Goal: Transaction & Acquisition: Purchase product/service

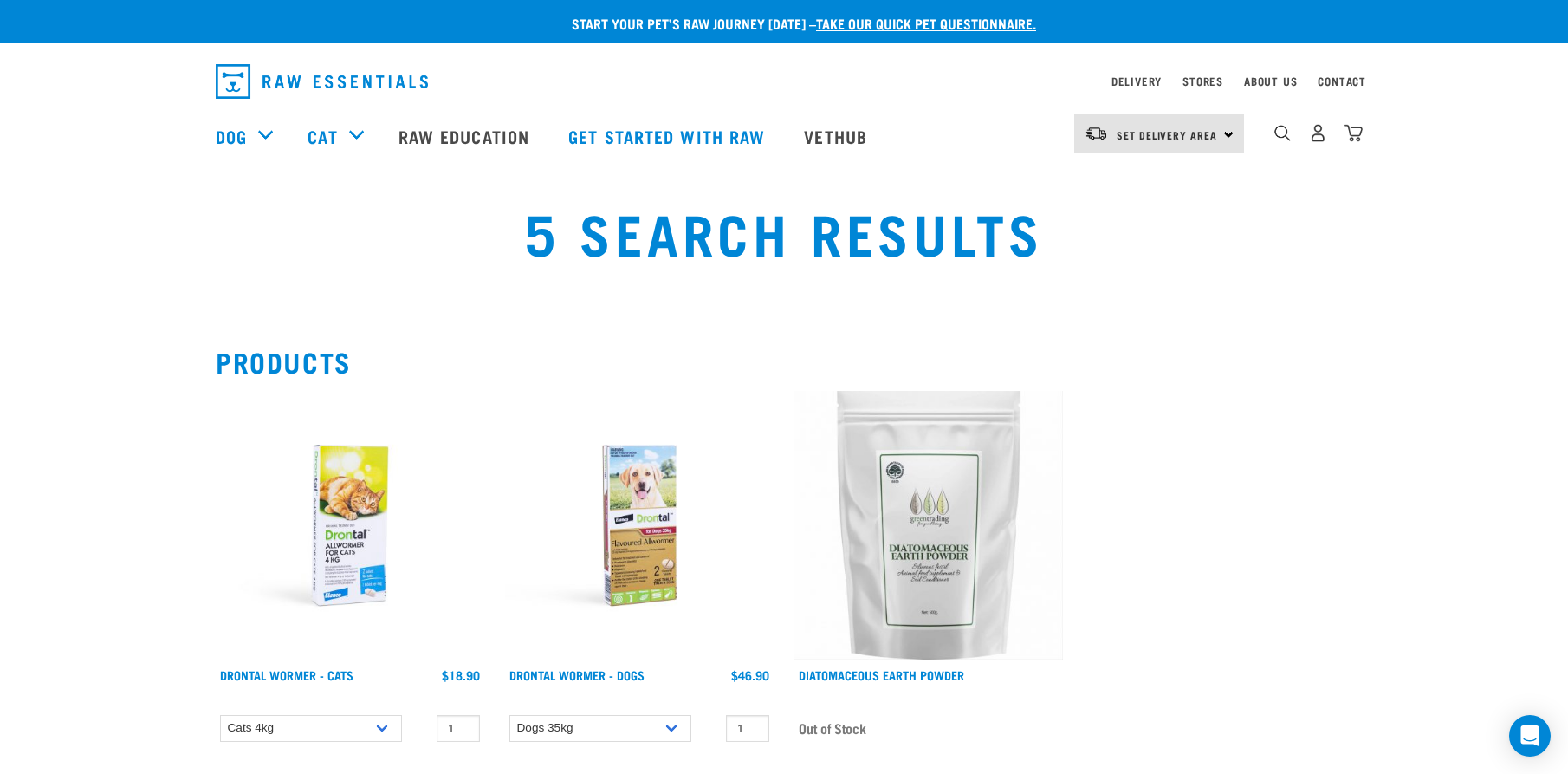
click at [458, 1] on div "Start your pet’s raw journey [DATE] – take our quick pet questionnaire." at bounding box center [784, 22] width 1568 height 43
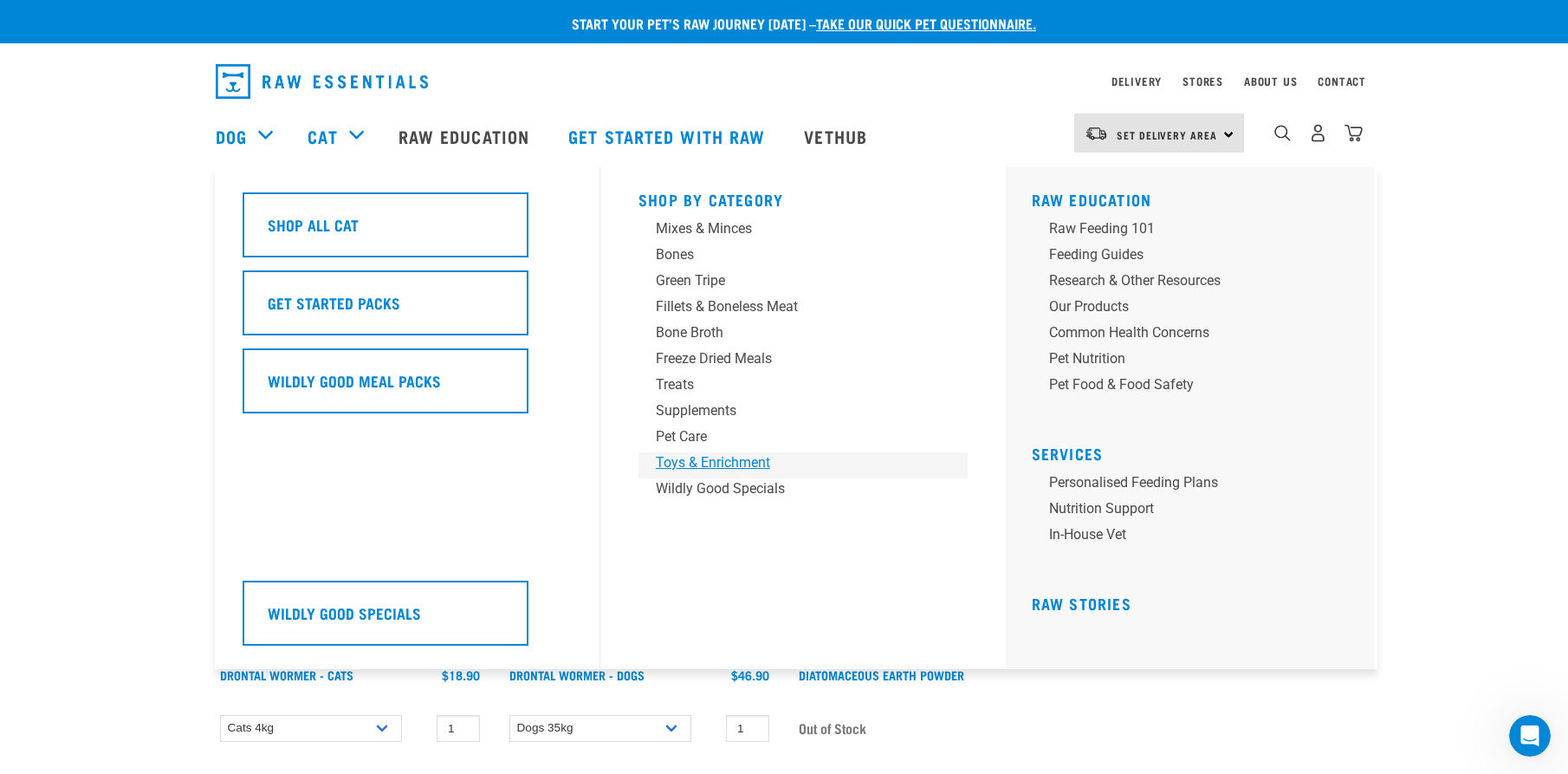
click at [751, 460] on div "Toys & Enrichment" at bounding box center [791, 462] width 270 height 21
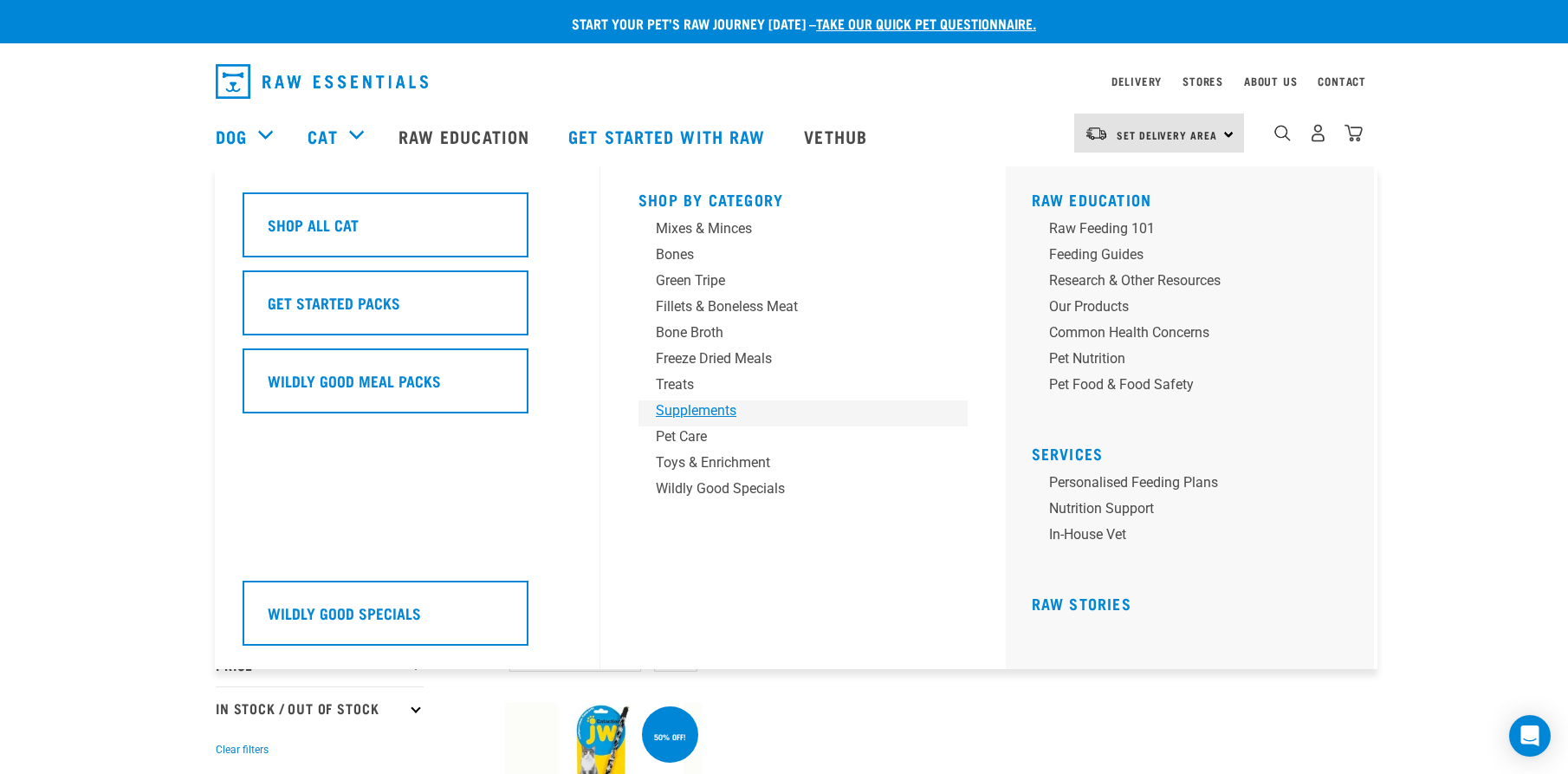
click at [697, 418] on div "Supplements" at bounding box center [791, 410] width 270 height 21
click at [697, 412] on div "Supplements" at bounding box center [791, 410] width 270 height 21
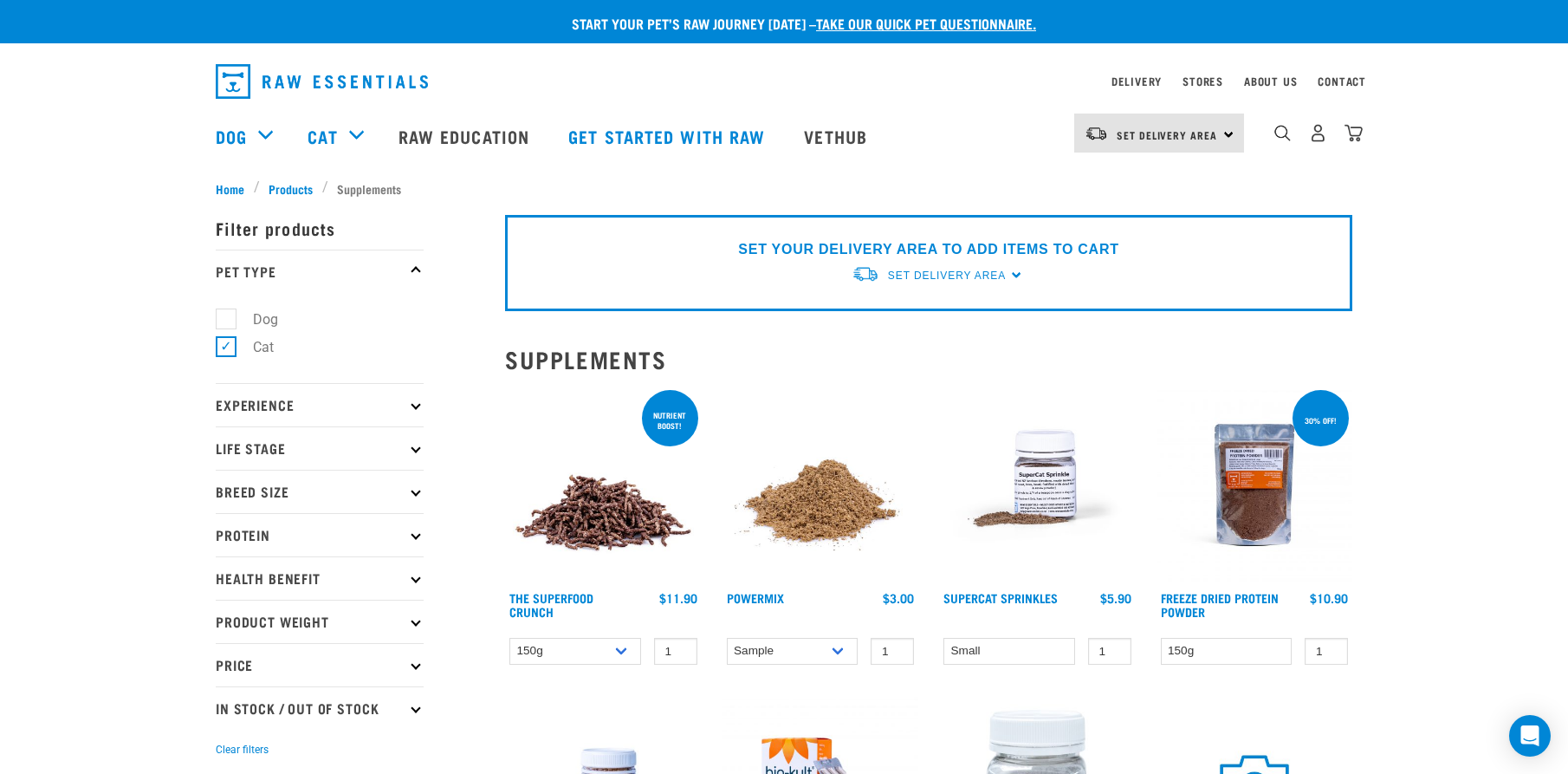
click at [343, 405] on p "Experience" at bounding box center [319, 404] width 208 height 43
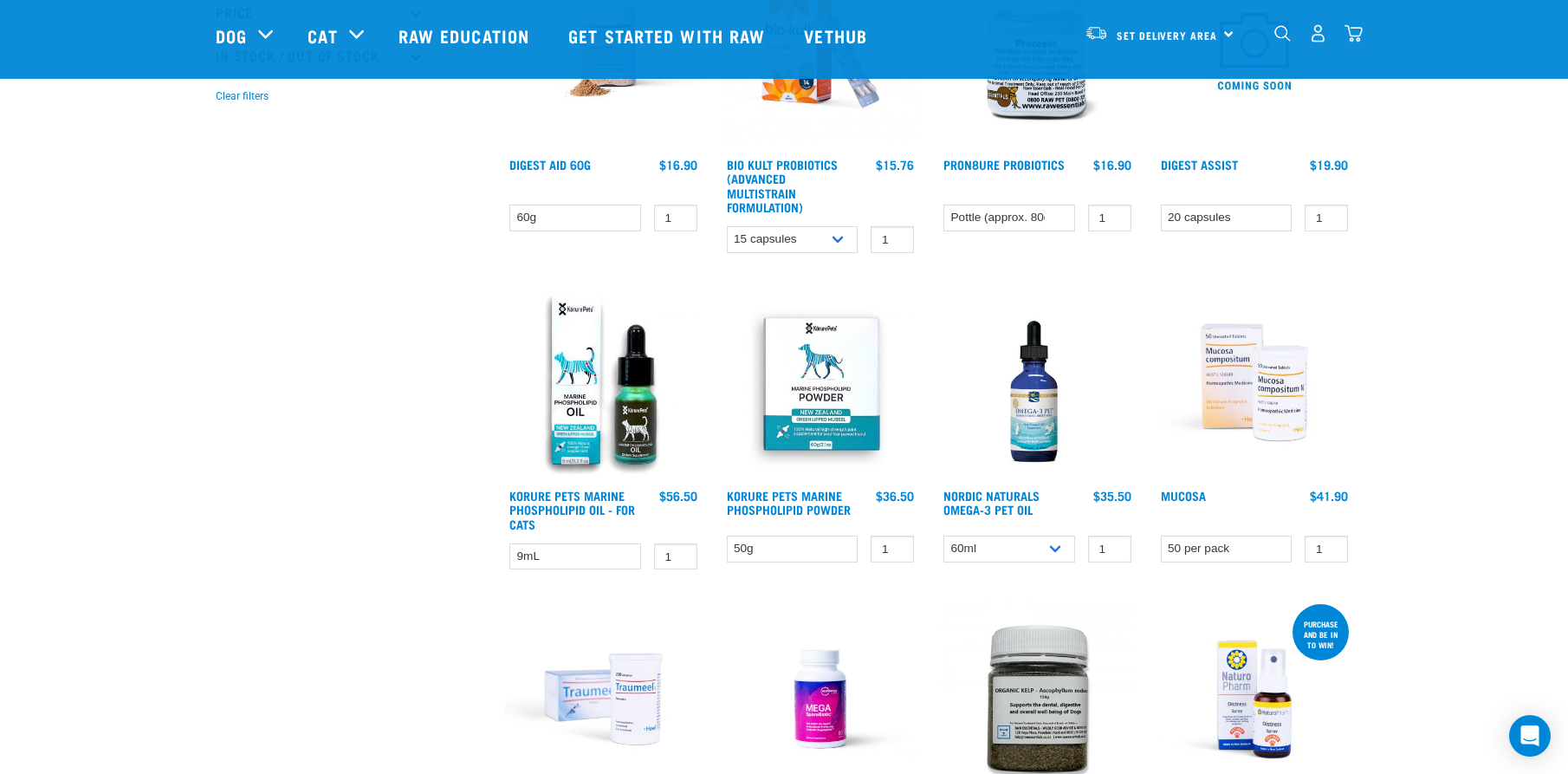
scroll to position [345, 0]
